Goal: Information Seeking & Learning: Learn about a topic

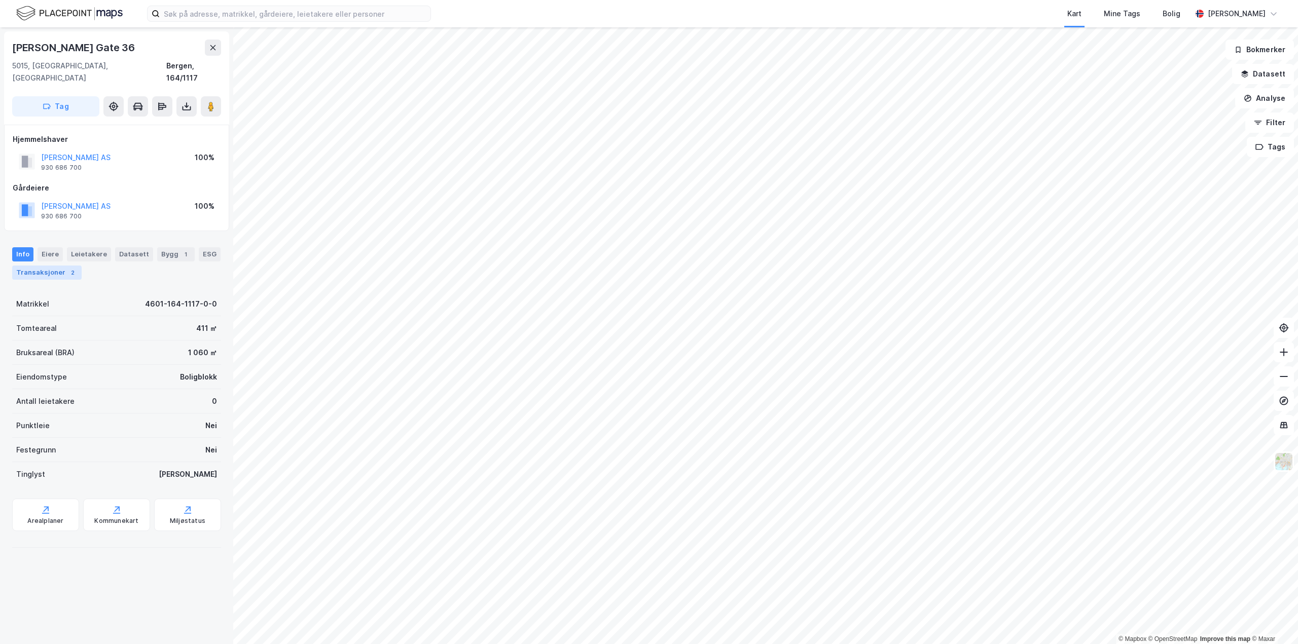
click at [57, 267] on div "Transaksjoner 2" at bounding box center [46, 273] width 69 height 14
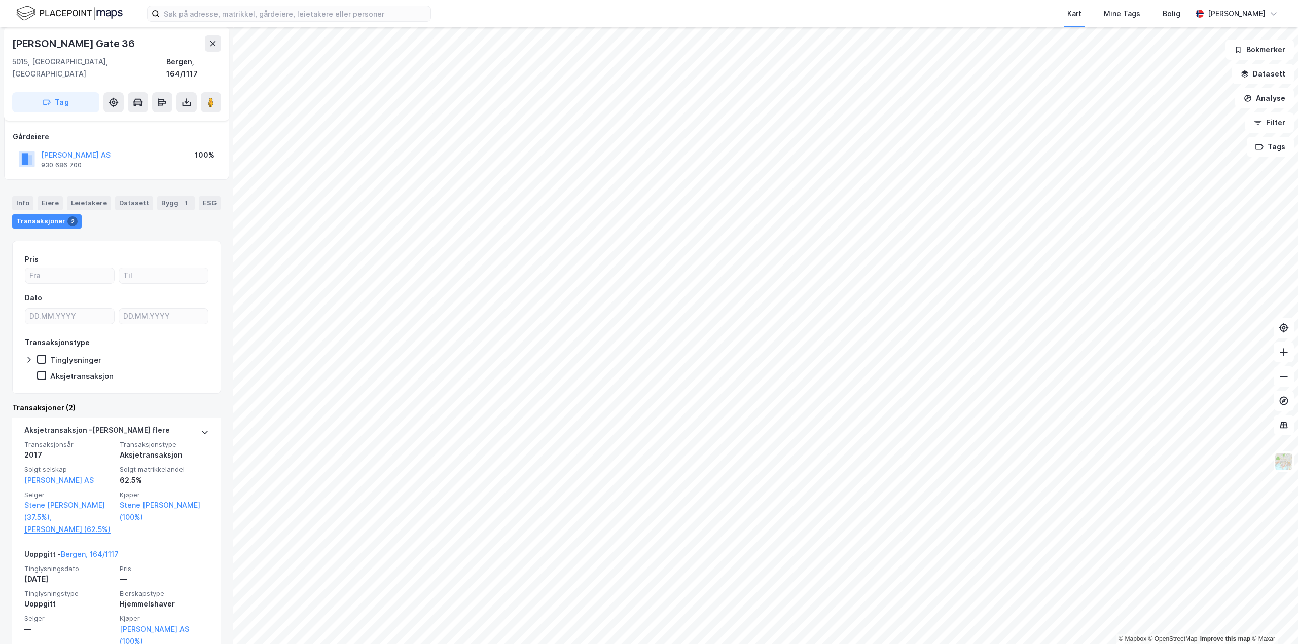
scroll to position [73, 0]
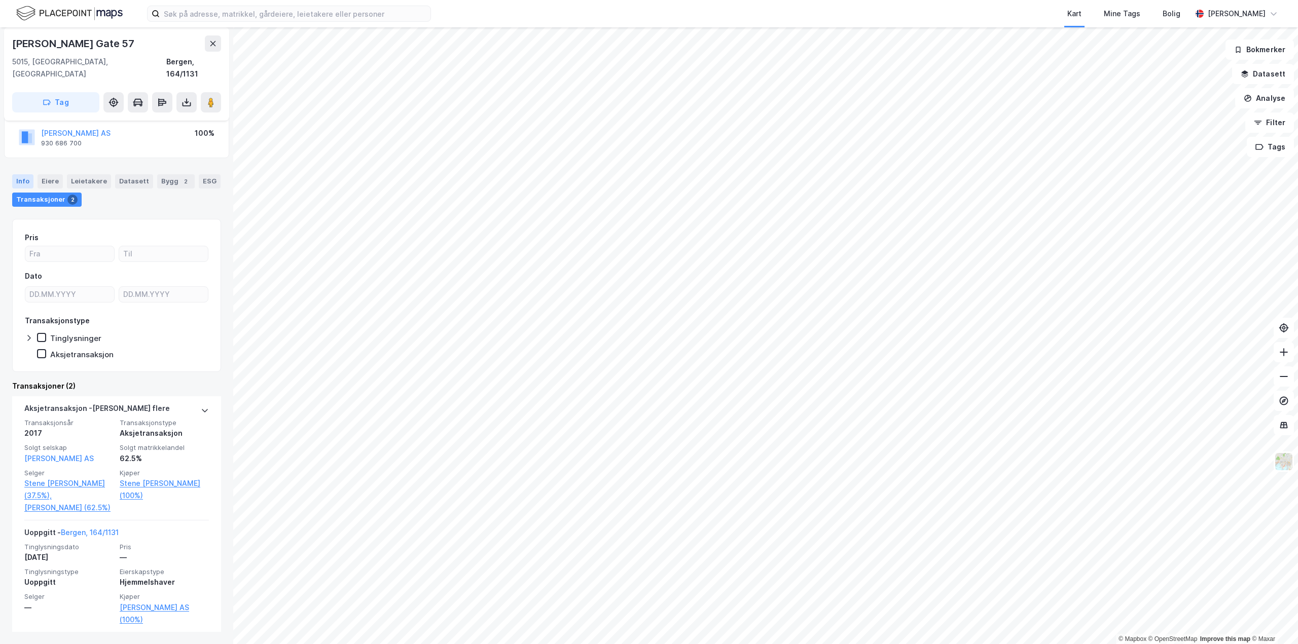
click at [23, 174] on div "Info" at bounding box center [22, 181] width 21 height 14
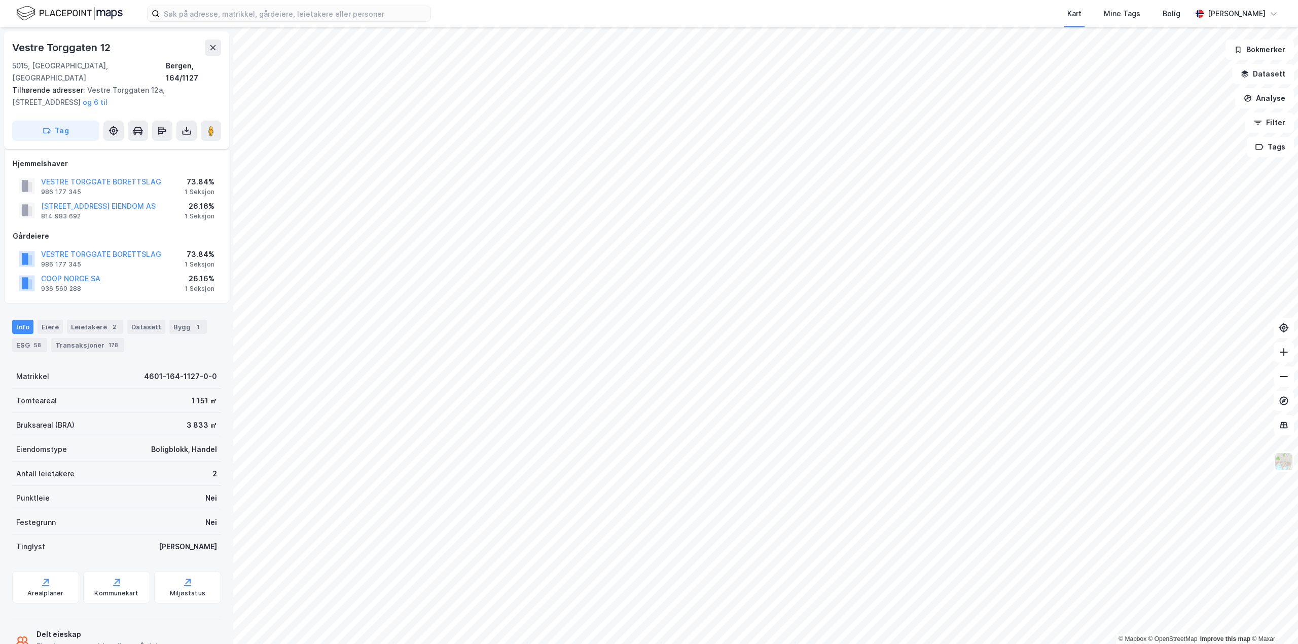
scroll to position [62, 0]
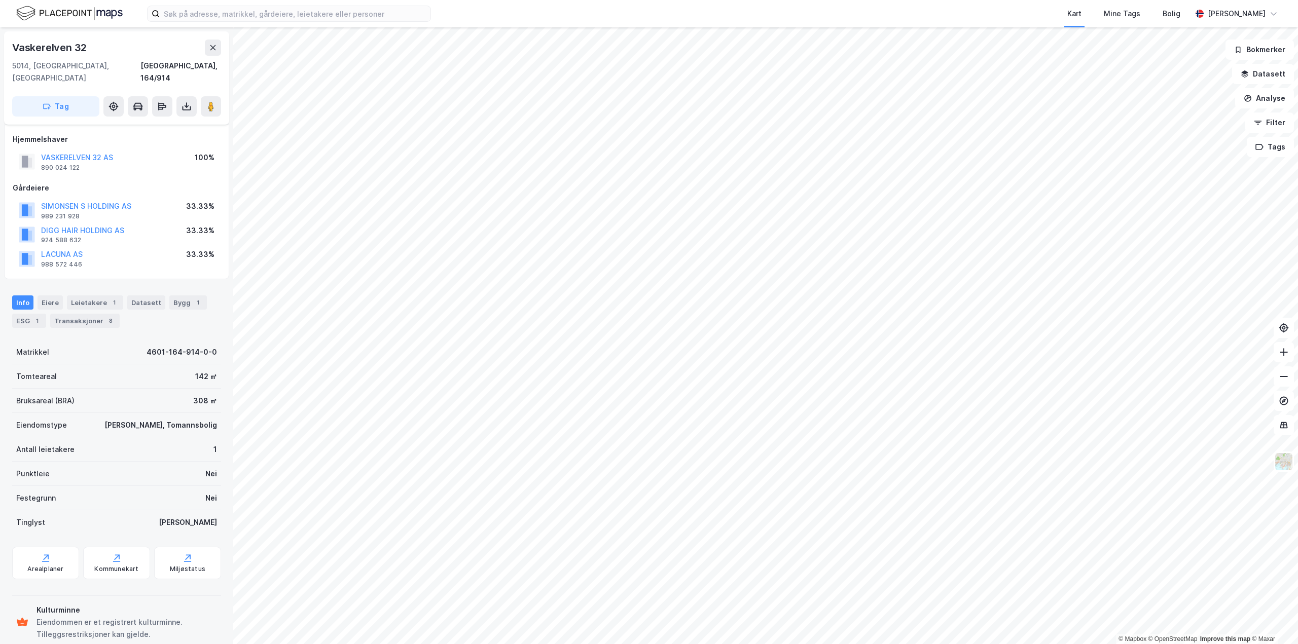
scroll to position [9, 0]
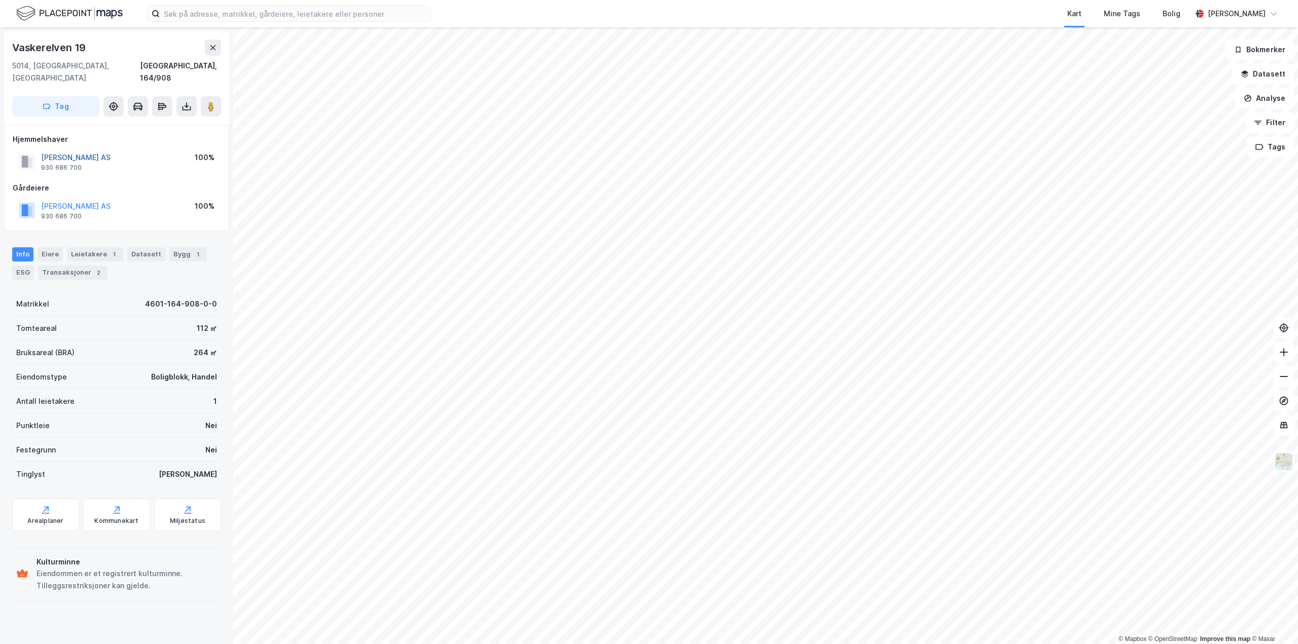
click at [0, 0] on button "[PERSON_NAME] AS" at bounding box center [0, 0] width 0 height 0
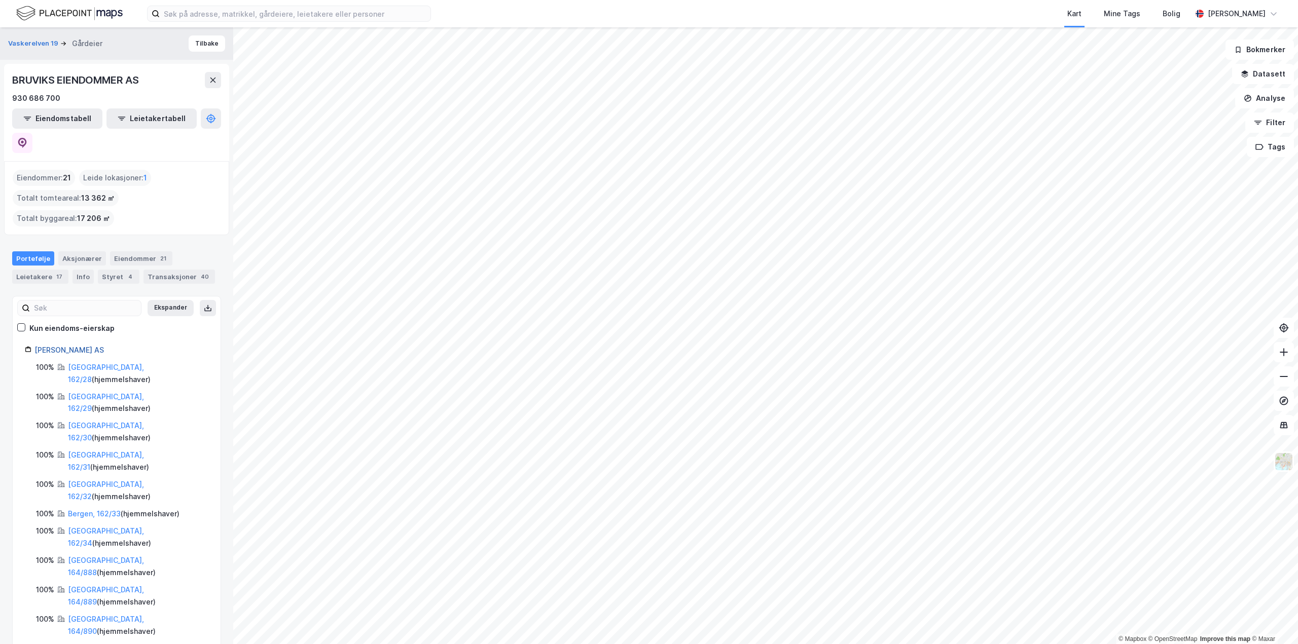
click at [95, 344] on div "[PERSON_NAME] AS" at bounding box center [121, 350] width 174 height 12
click at [95, 346] on link "[PERSON_NAME] AS" at bounding box center [68, 350] width 69 height 9
